Goal: Find contact information: Find contact information

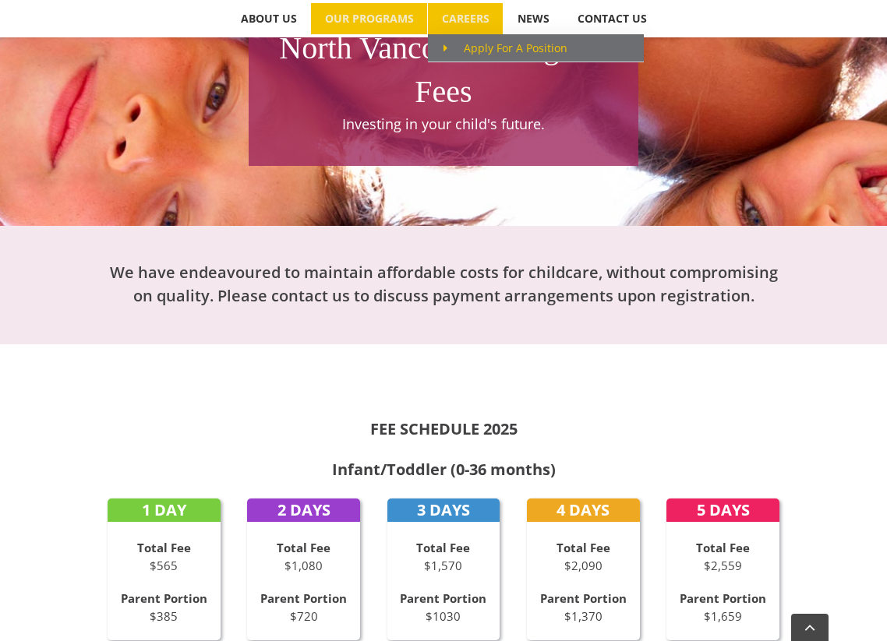
click at [491, 48] on span "Apply For A Position" at bounding box center [505, 48] width 124 height 15
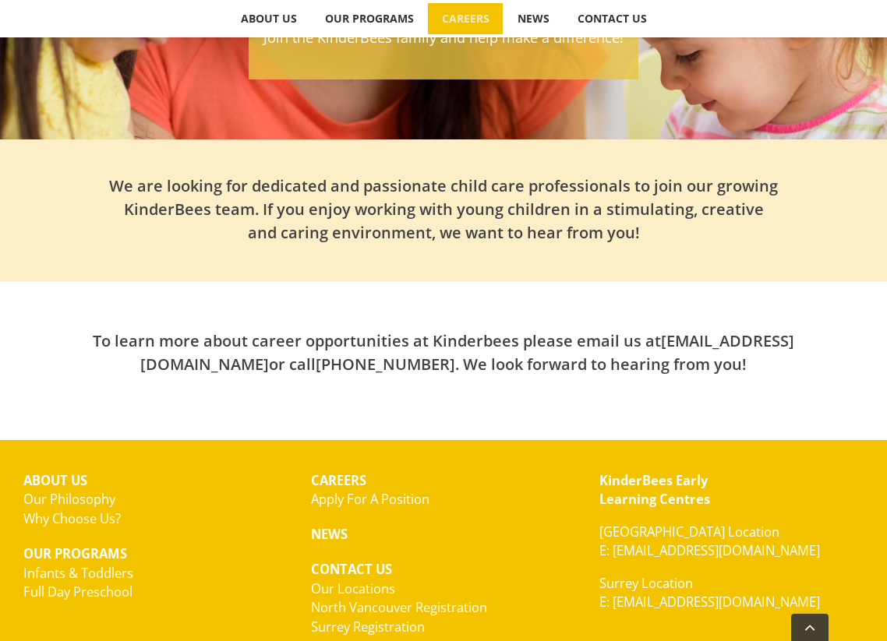
scroll to position [358, 0]
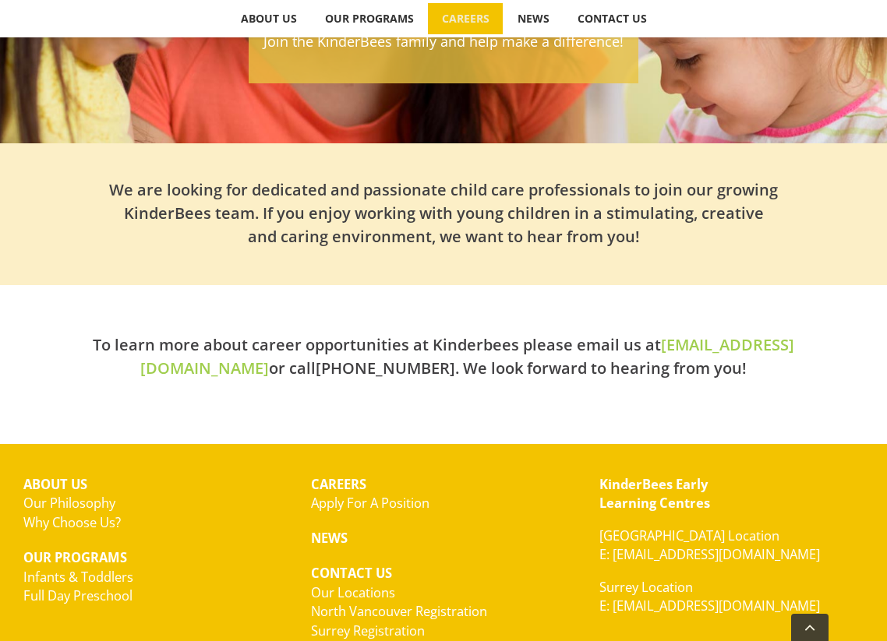
click at [625, 344] on link "hello@kinderbees.ca" at bounding box center [467, 356] width 654 height 44
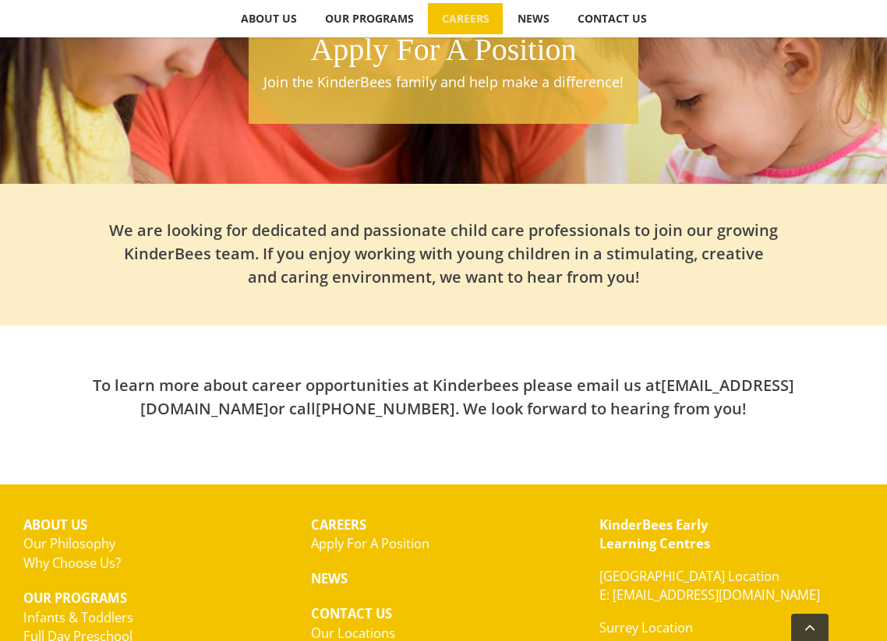
scroll to position [241, 0]
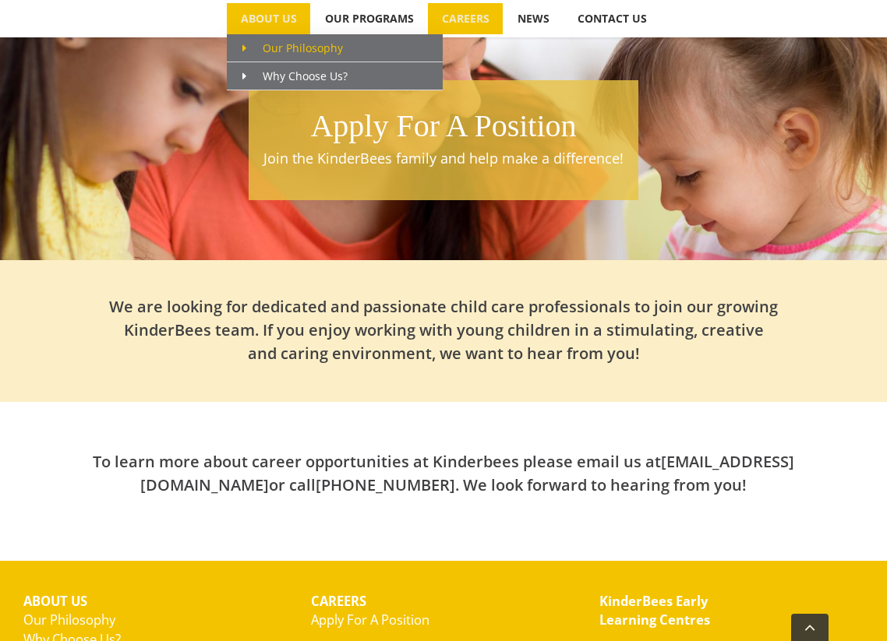
click at [284, 50] on span "Our Philosophy" at bounding box center [292, 48] width 101 height 15
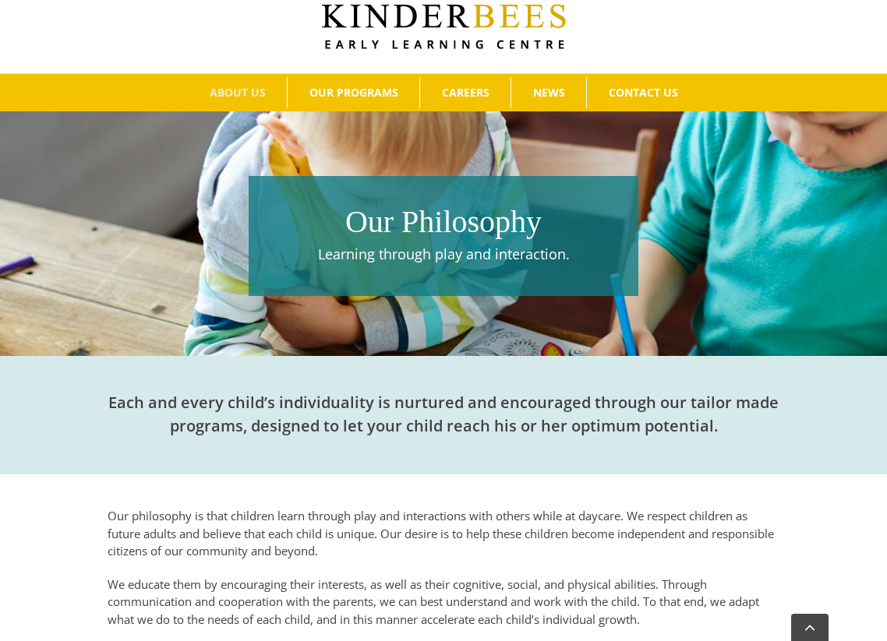
scroll to position [141, 0]
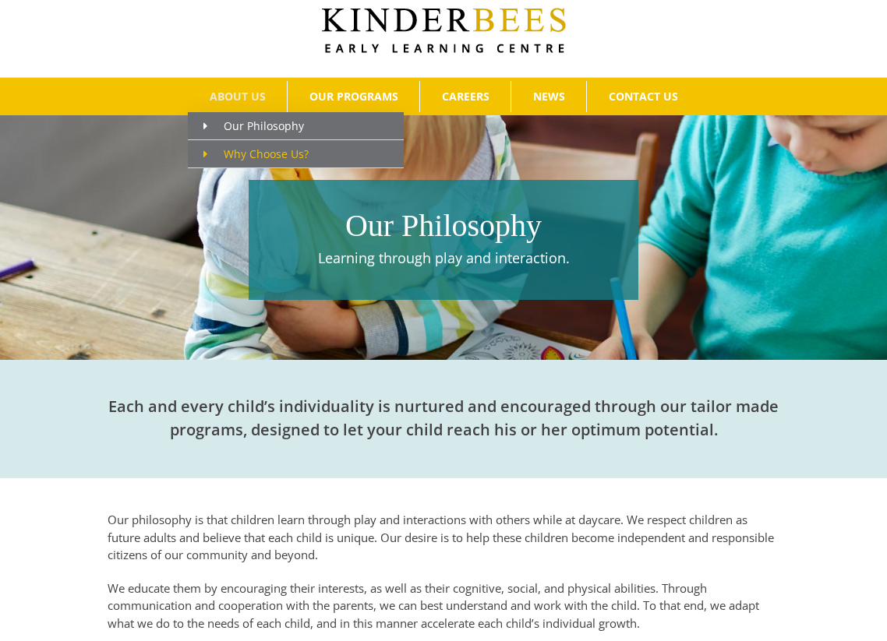
click at [224, 150] on span "Why Choose Us?" at bounding box center [255, 154] width 105 height 15
